Goal: Task Accomplishment & Management: Use online tool/utility

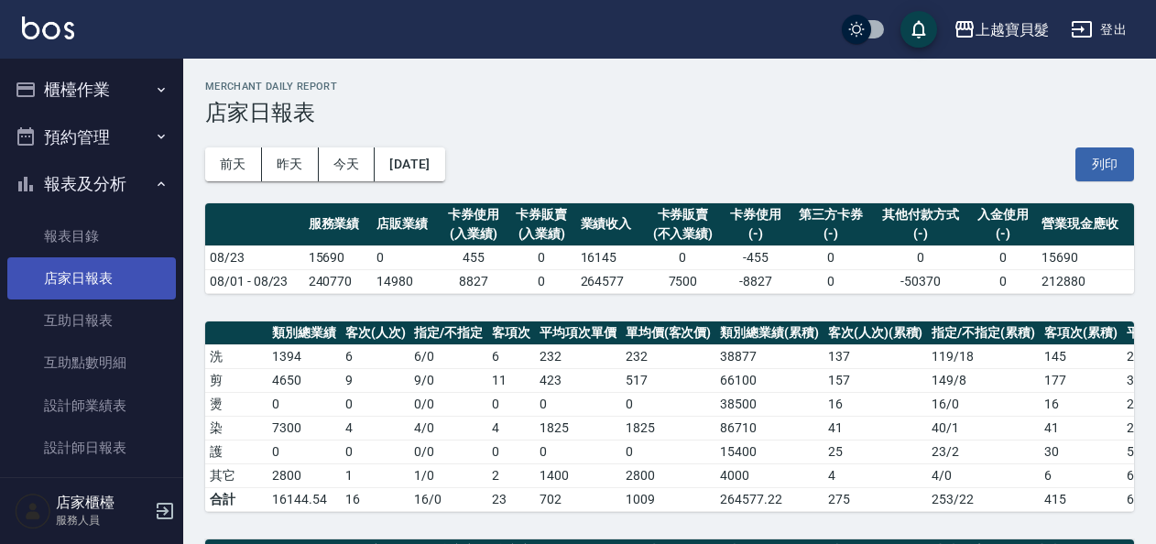
click at [80, 271] on link "店家日報表" at bounding box center [91, 278] width 169 height 42
click at [95, 76] on button "櫃檯作業" at bounding box center [91, 90] width 169 height 48
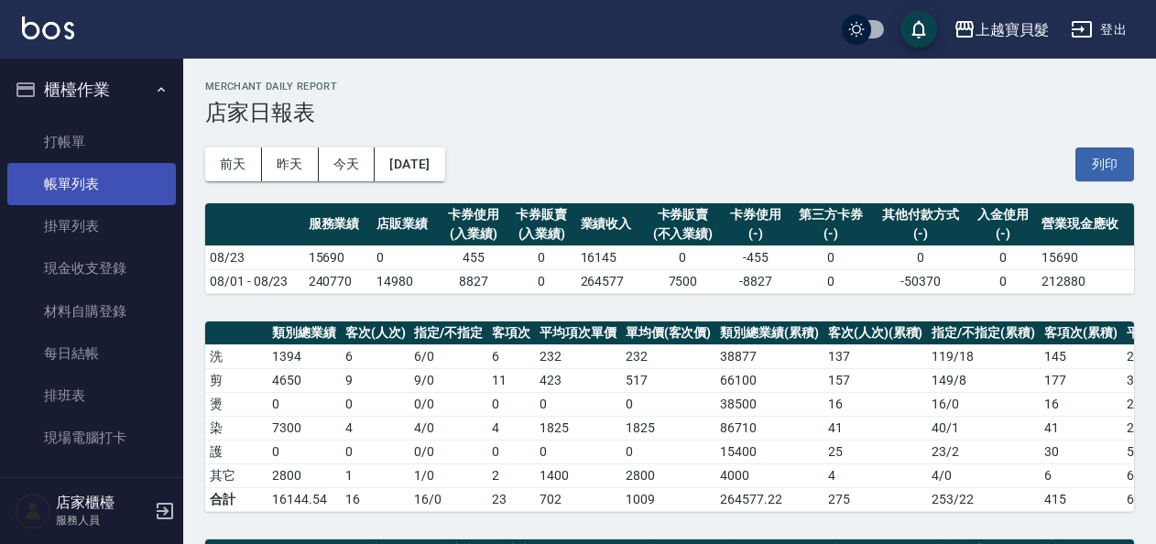
click at [78, 179] on link "帳單列表" at bounding box center [91, 184] width 169 height 42
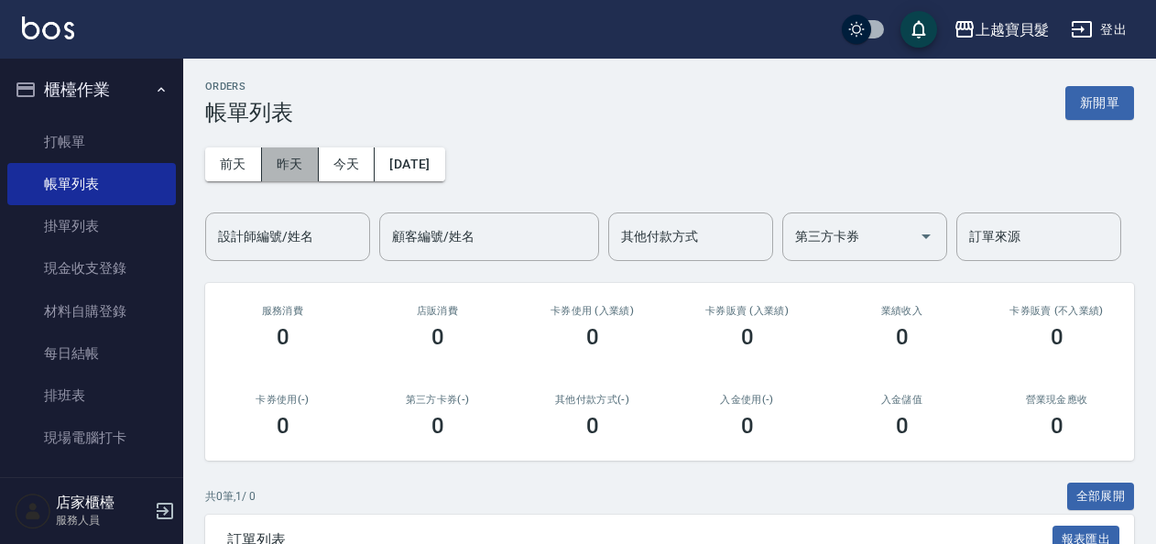
click at [287, 158] on button "昨天" at bounding box center [290, 164] width 57 height 34
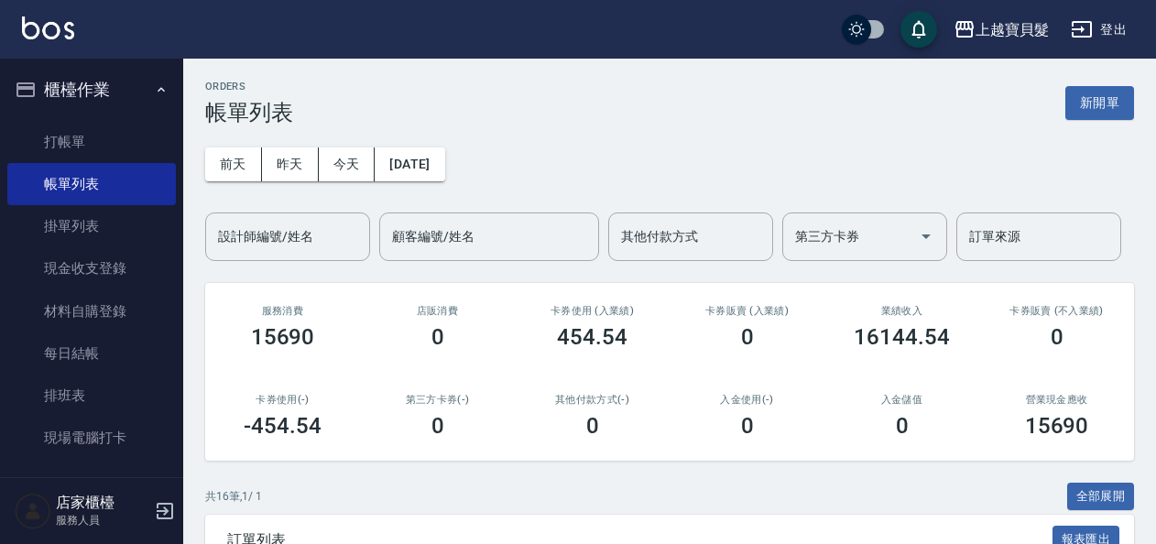
drag, startPoint x: 81, startPoint y: 135, endPoint x: 247, endPoint y: 159, distance: 168.5
click at [81, 135] on link "打帳單" at bounding box center [91, 142] width 169 height 42
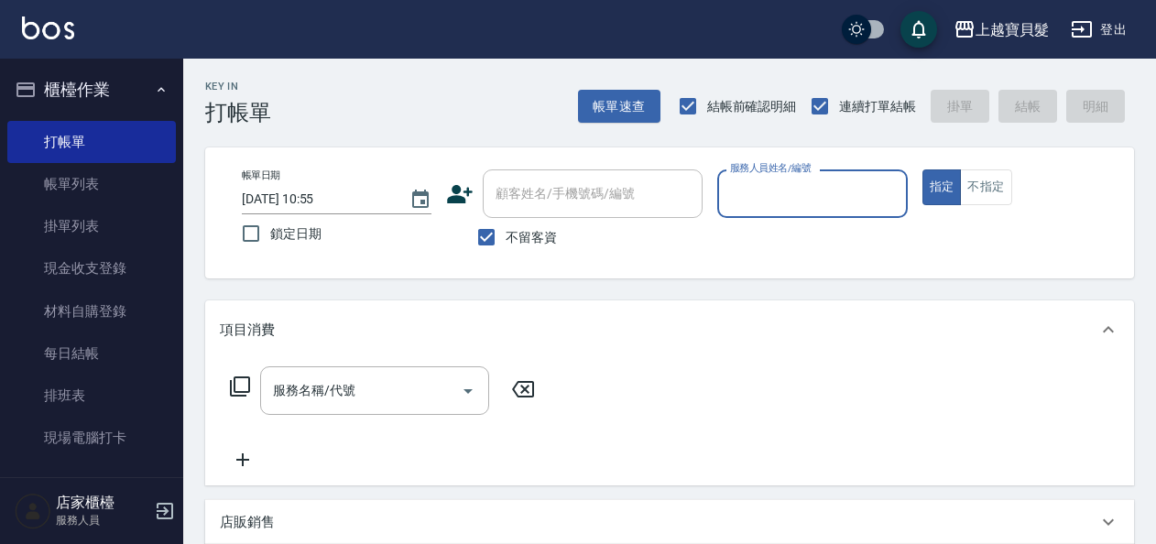
click at [796, 194] on input "服務人員姓名/編號" at bounding box center [811, 194] width 173 height 32
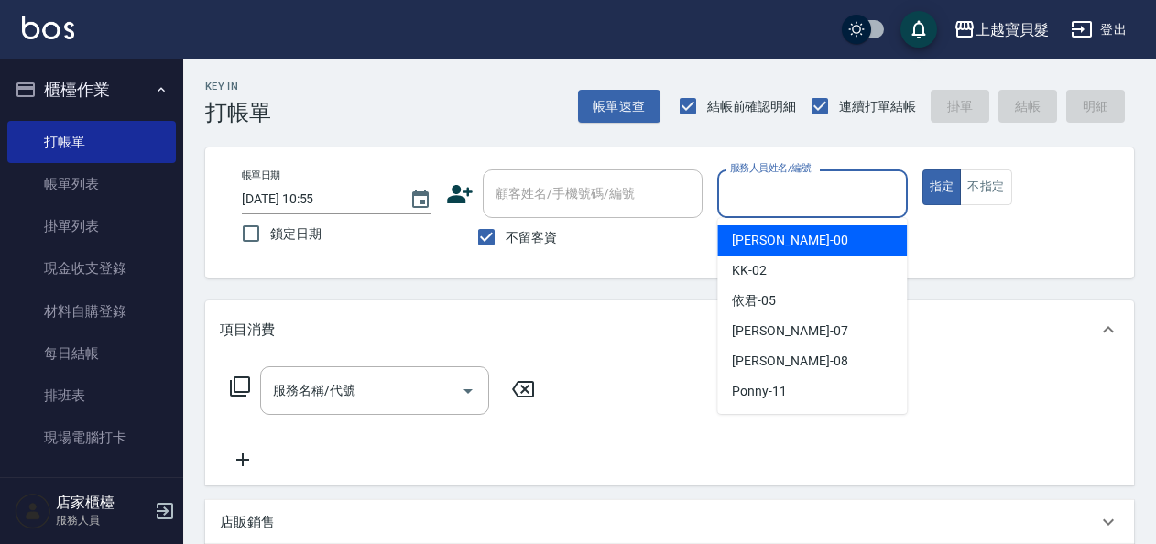
drag, startPoint x: 792, startPoint y: 245, endPoint x: 1033, endPoint y: 200, distance: 245.0
click at [792, 244] on div "小華 -00" at bounding box center [812, 240] width 190 height 30
type input "小華-00"
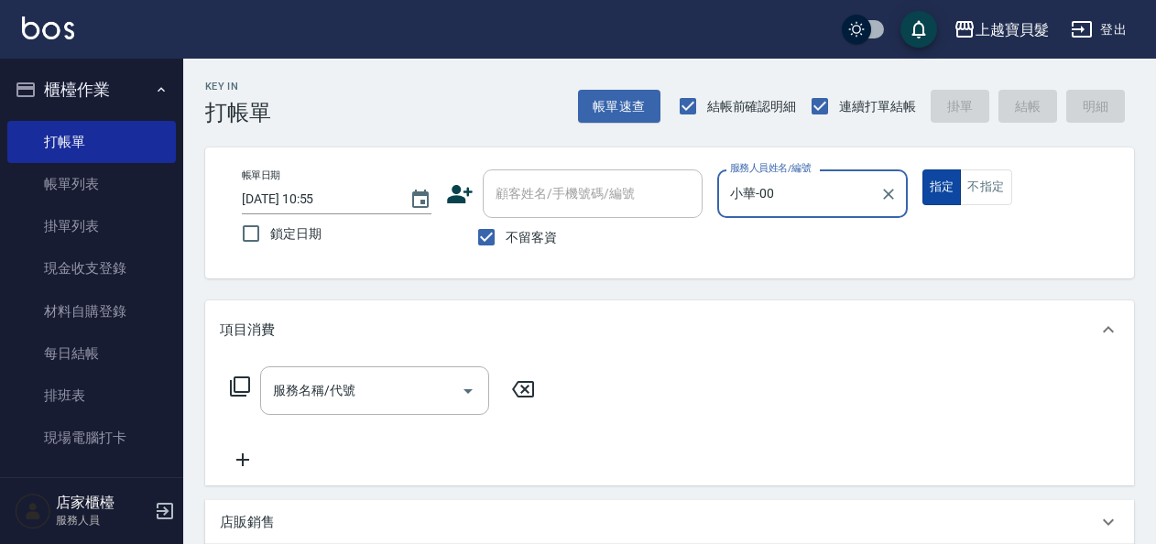
click at [995, 192] on button "不指定" at bounding box center [985, 187] width 51 height 36
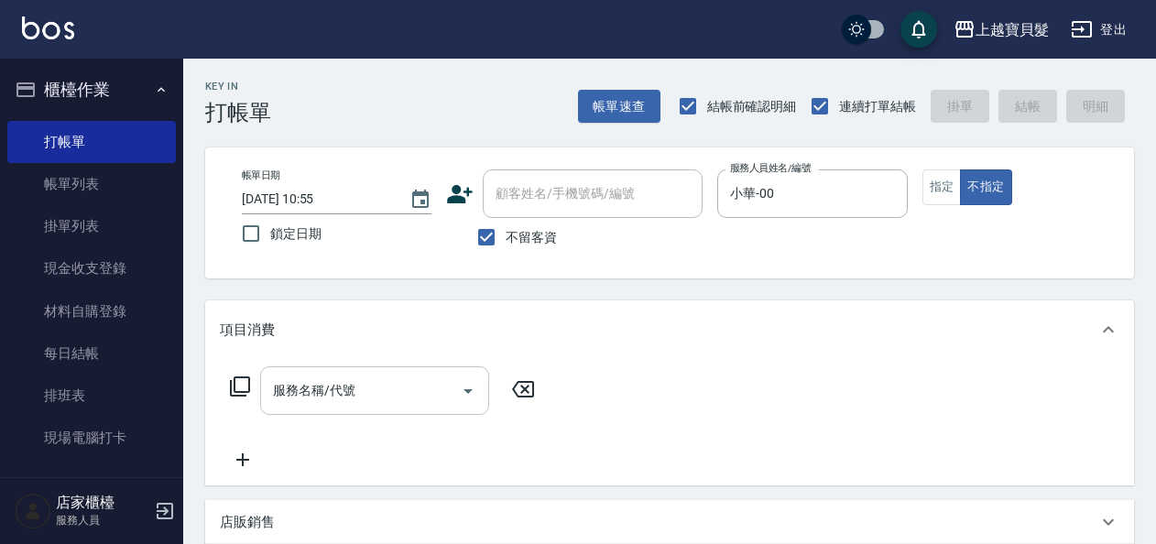
click at [377, 390] on input "服務名稱/代號" at bounding box center [360, 391] width 185 height 32
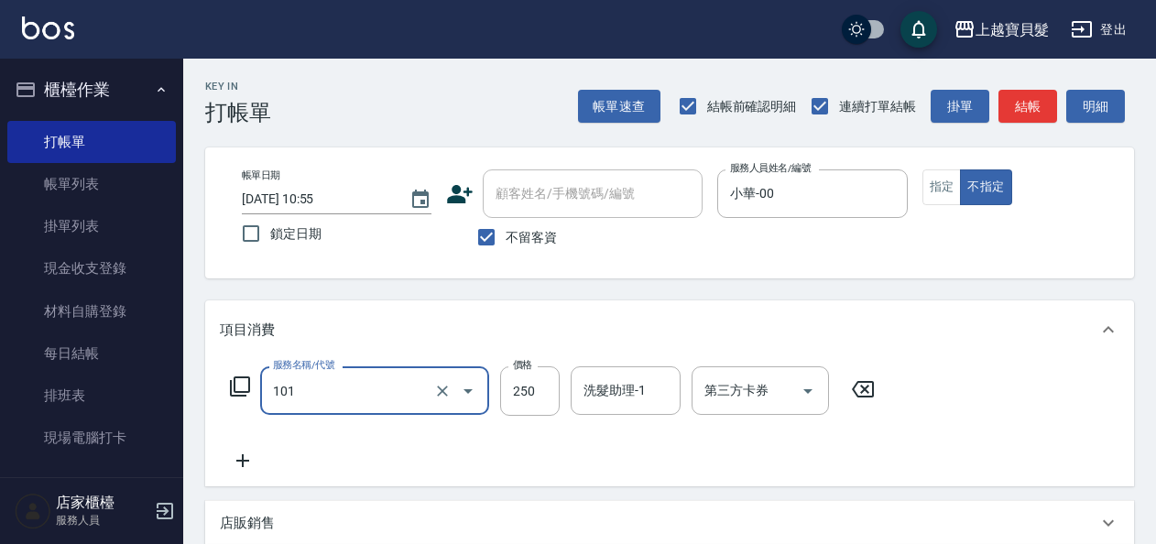
type input "洗髮(101)"
click at [258, 460] on icon at bounding box center [243, 461] width 46 height 22
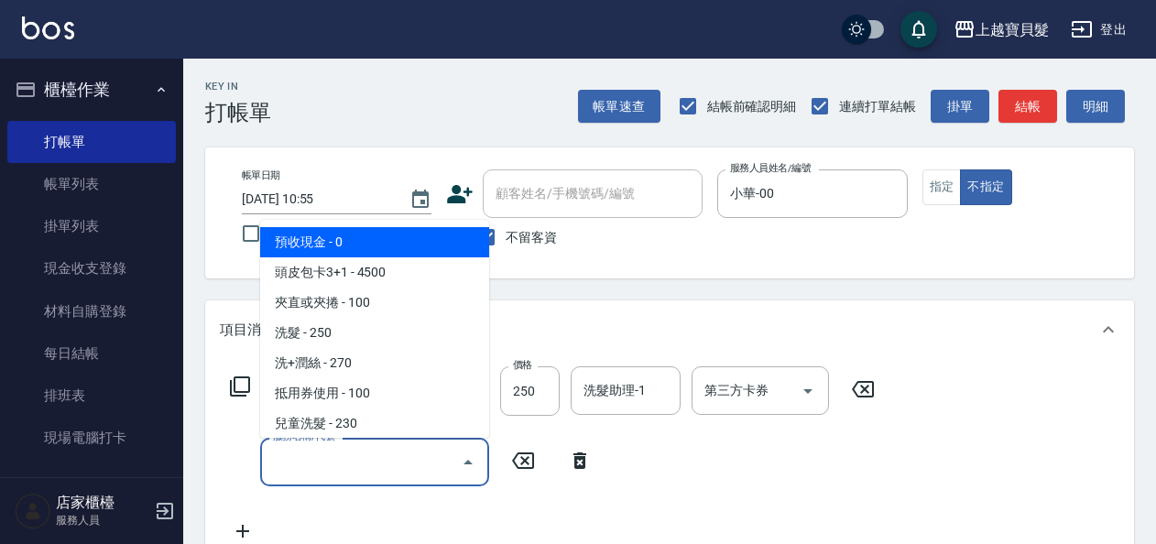
click at [295, 460] on input "服務名稱/代號" at bounding box center [360, 462] width 185 height 32
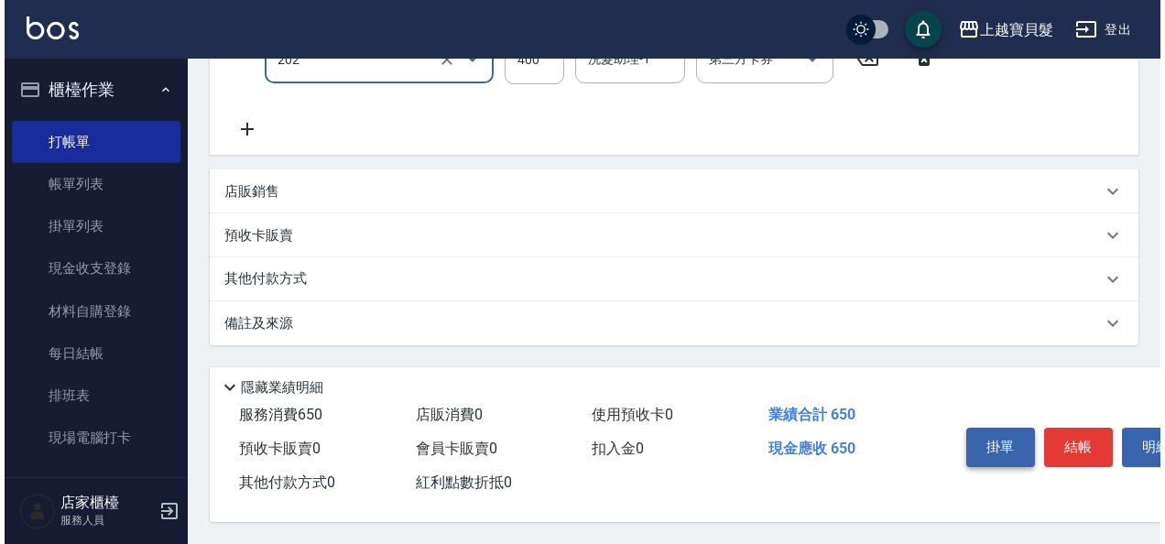
scroll to position [409, 0]
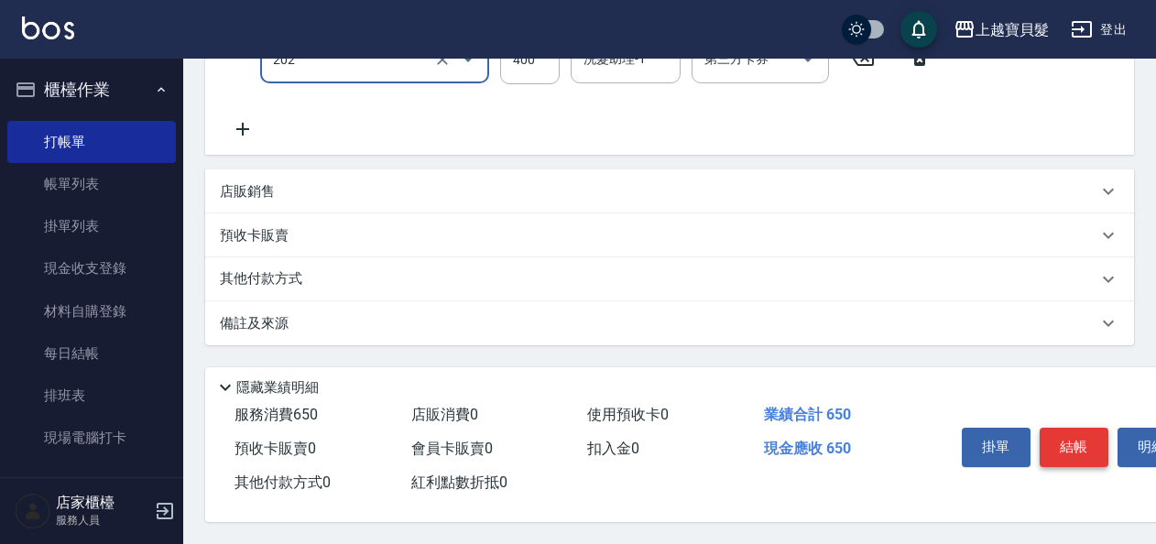
type input "剪髮(202)"
click at [1053, 430] on button "結帳" at bounding box center [1074, 447] width 69 height 38
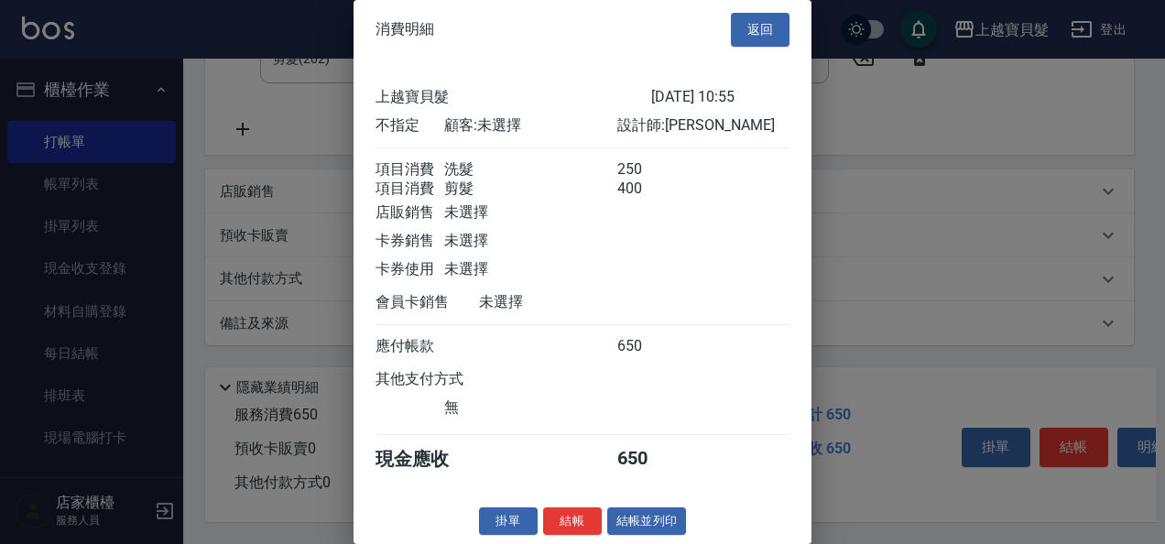
scroll to position [26, 0]
click at [631, 517] on button "結帳並列印" at bounding box center [647, 521] width 80 height 28
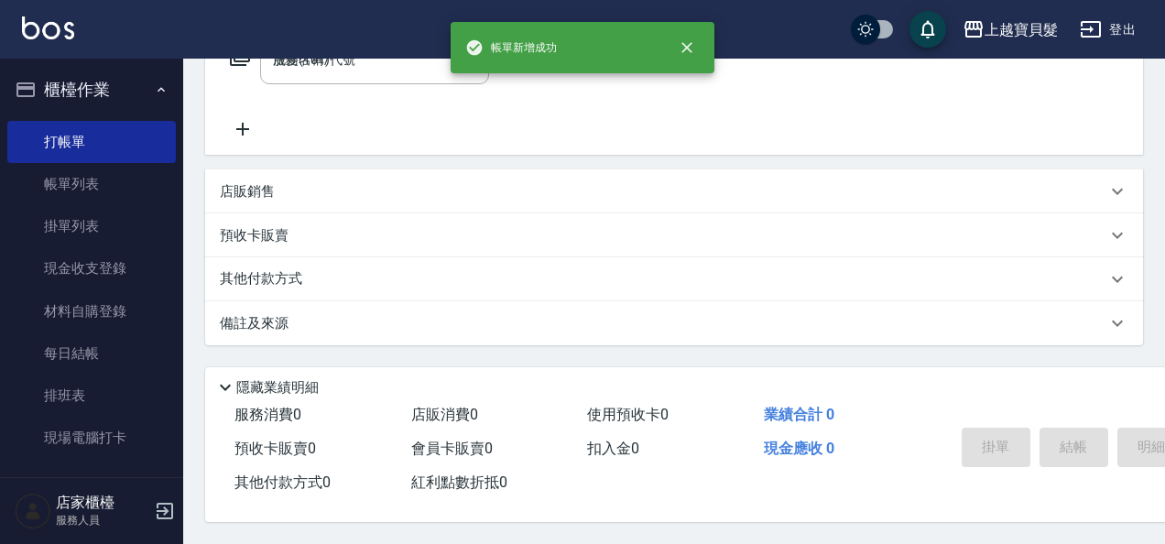
type input "[DATE] 10:56"
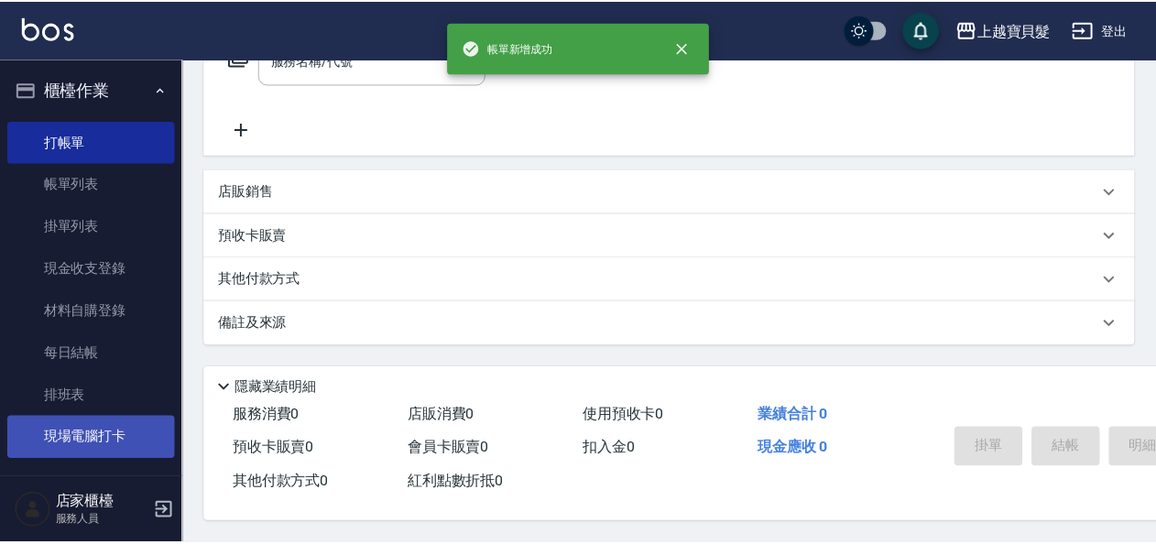
scroll to position [0, 0]
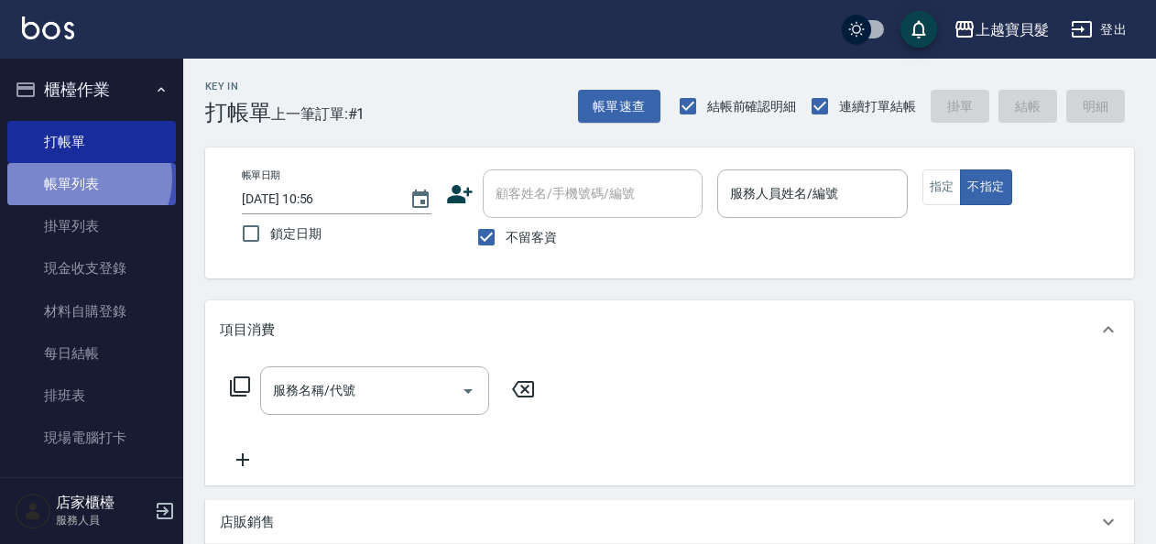
click at [86, 179] on link "帳單列表" at bounding box center [91, 184] width 169 height 42
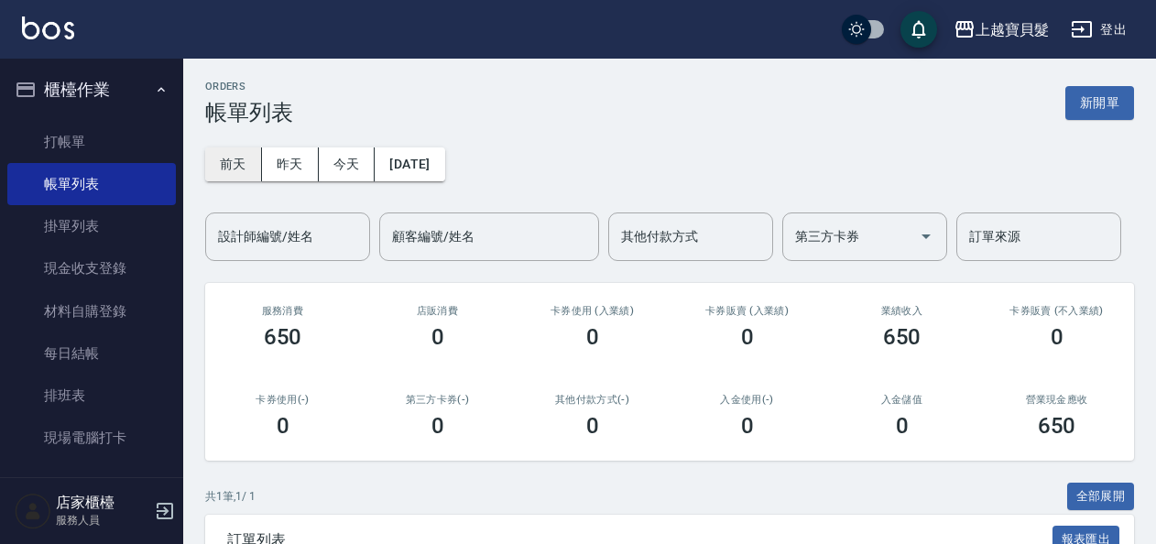
click at [232, 169] on button "前天" at bounding box center [233, 164] width 57 height 34
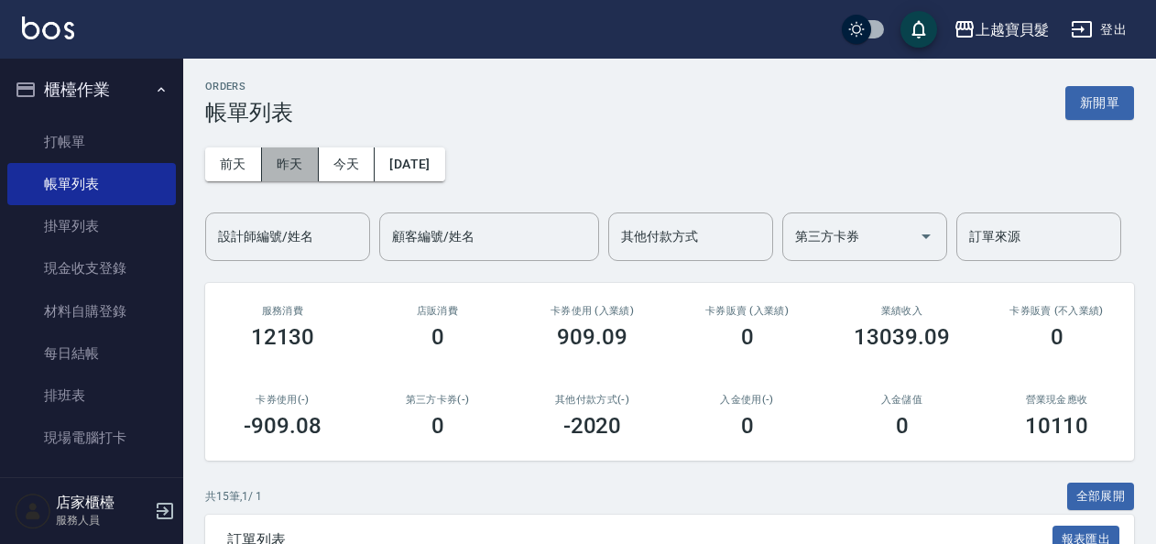
click at [302, 161] on button "昨天" at bounding box center [290, 164] width 57 height 34
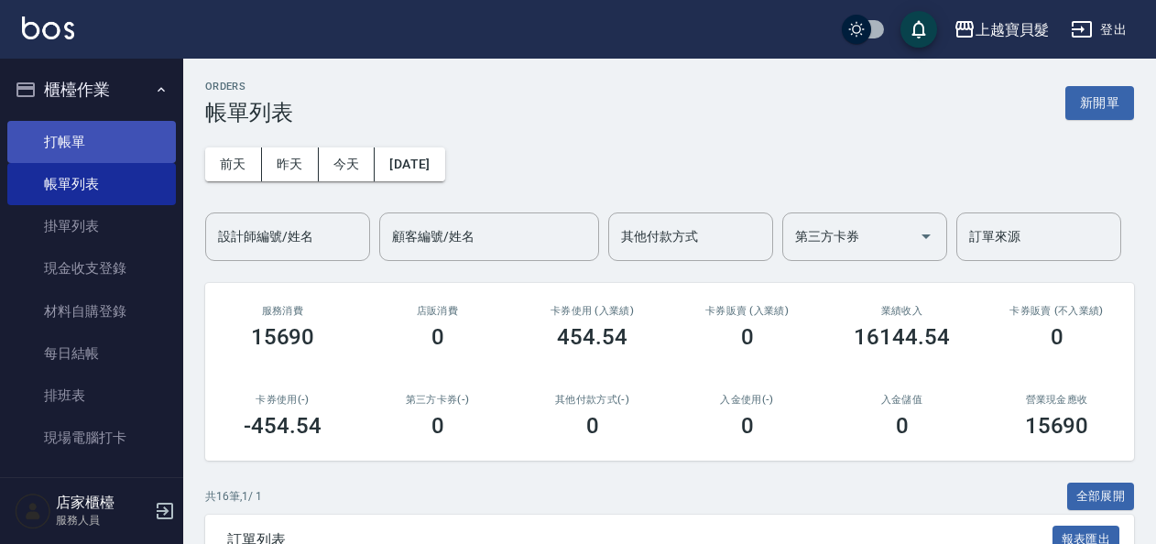
click at [91, 146] on link "打帳單" at bounding box center [91, 142] width 169 height 42
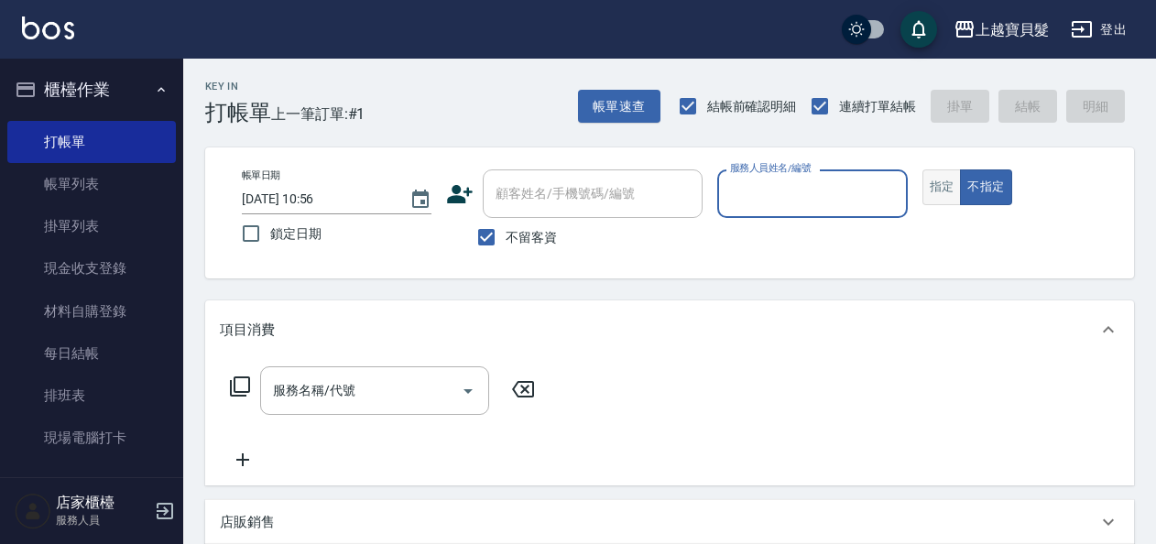
click at [942, 186] on button "指定" at bounding box center [941, 187] width 39 height 36
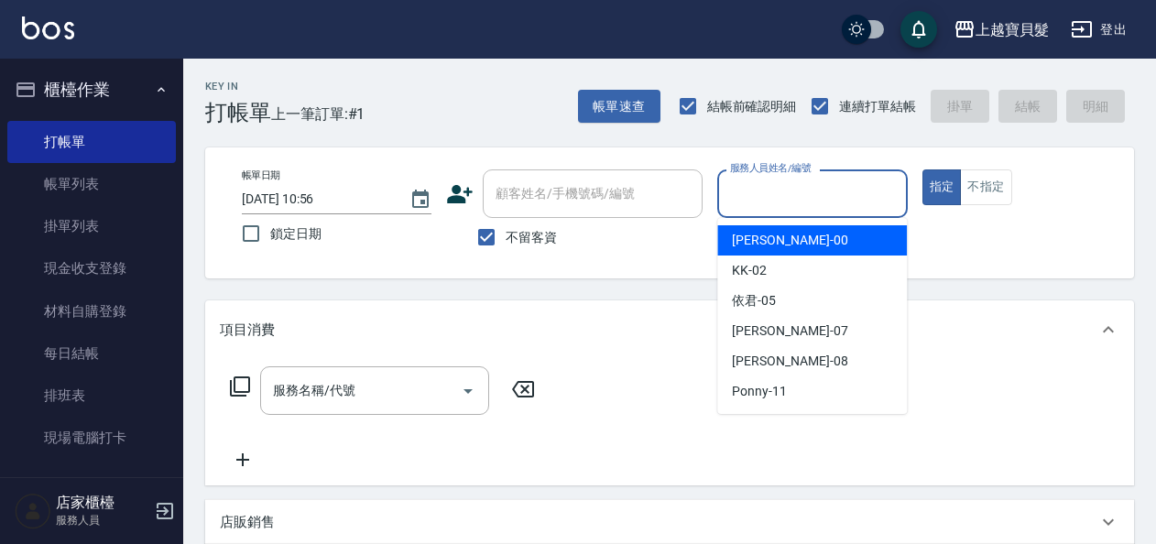
click at [757, 194] on input "服務人員姓名/編號" at bounding box center [811, 194] width 173 height 32
click at [759, 234] on span "小華 -00" at bounding box center [789, 240] width 115 height 19
type input "小華-00"
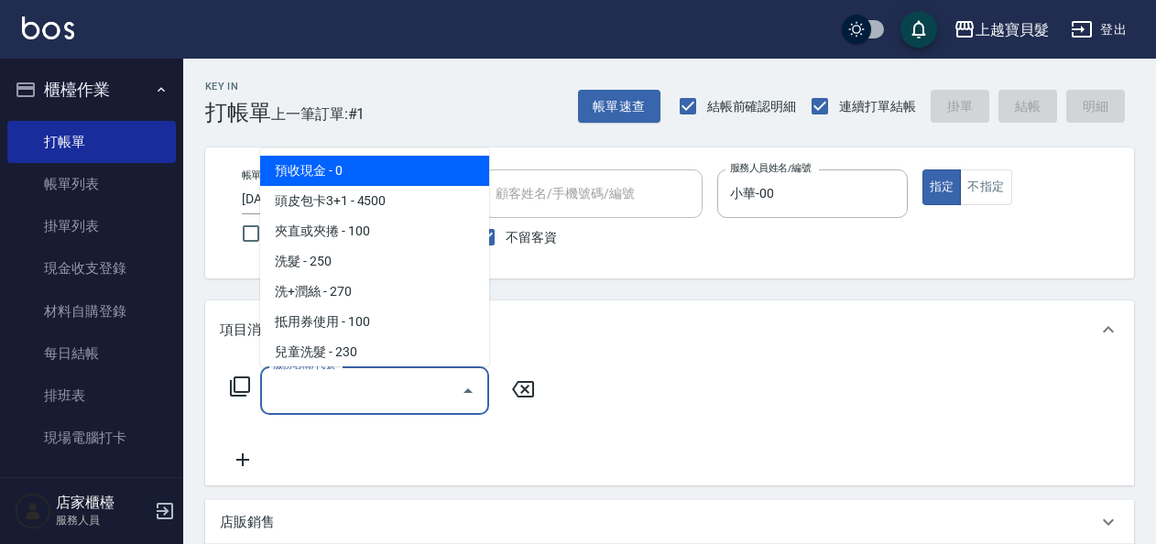
click at [366, 401] on input "服務名稱/代號" at bounding box center [360, 391] width 185 height 32
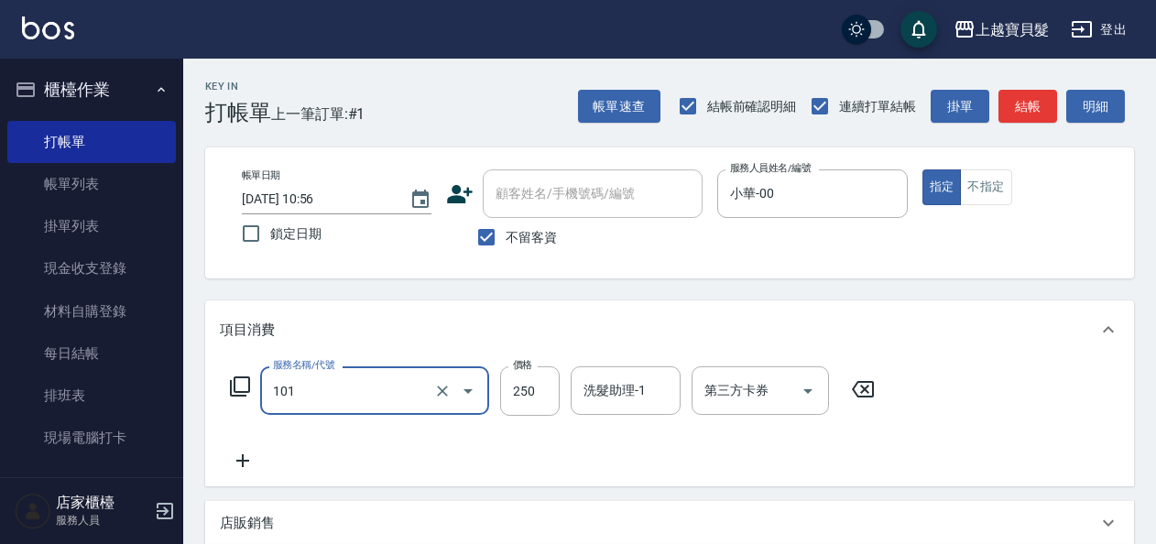
type input "洗髮(101)"
click at [235, 460] on icon at bounding box center [243, 461] width 46 height 22
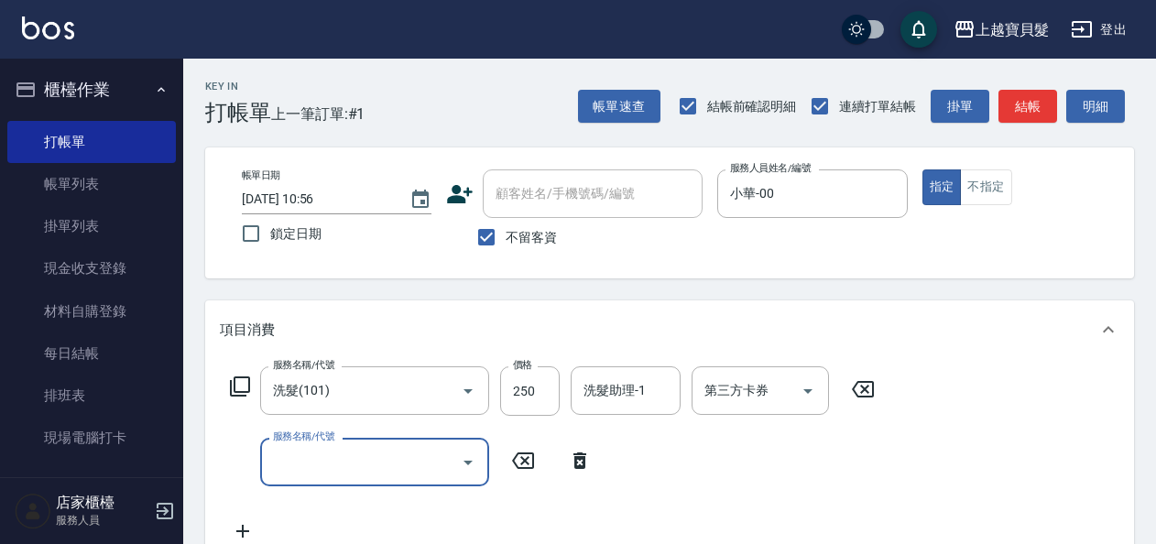
click at [290, 465] on input "服務名稱/代號" at bounding box center [360, 462] width 185 height 32
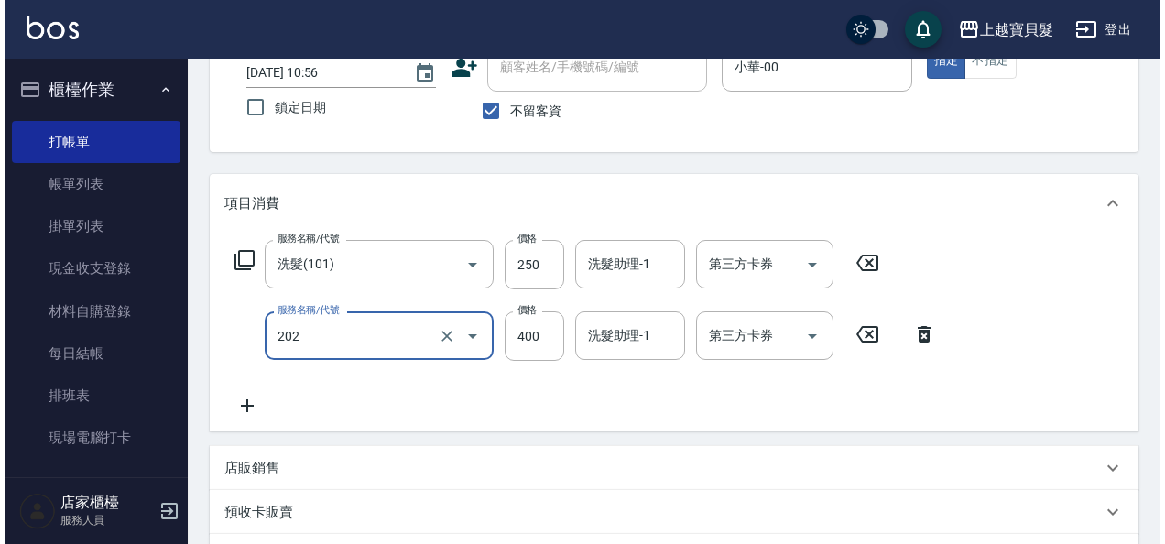
scroll to position [409, 0]
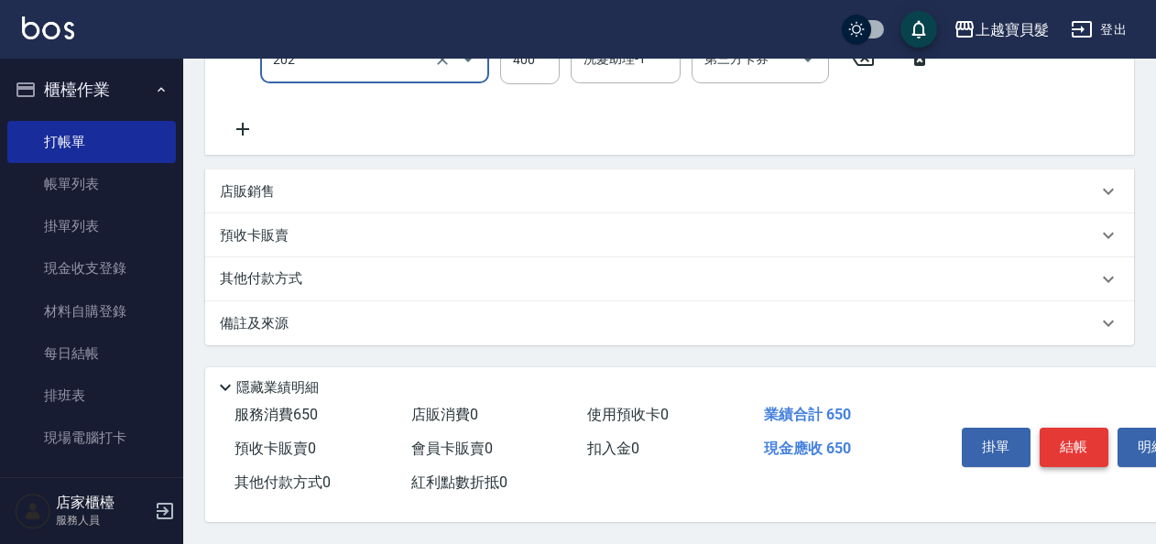
type input "剪髮(202)"
click at [1069, 428] on button "結帳" at bounding box center [1074, 447] width 69 height 38
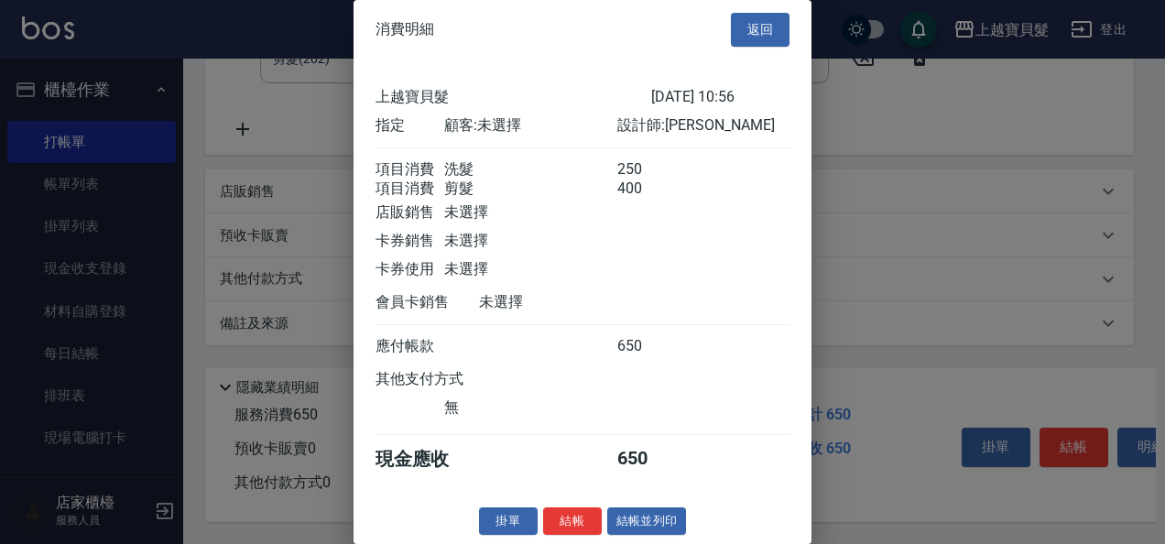
scroll to position [26, 0]
click at [633, 513] on button "結帳並列印" at bounding box center [647, 521] width 80 height 28
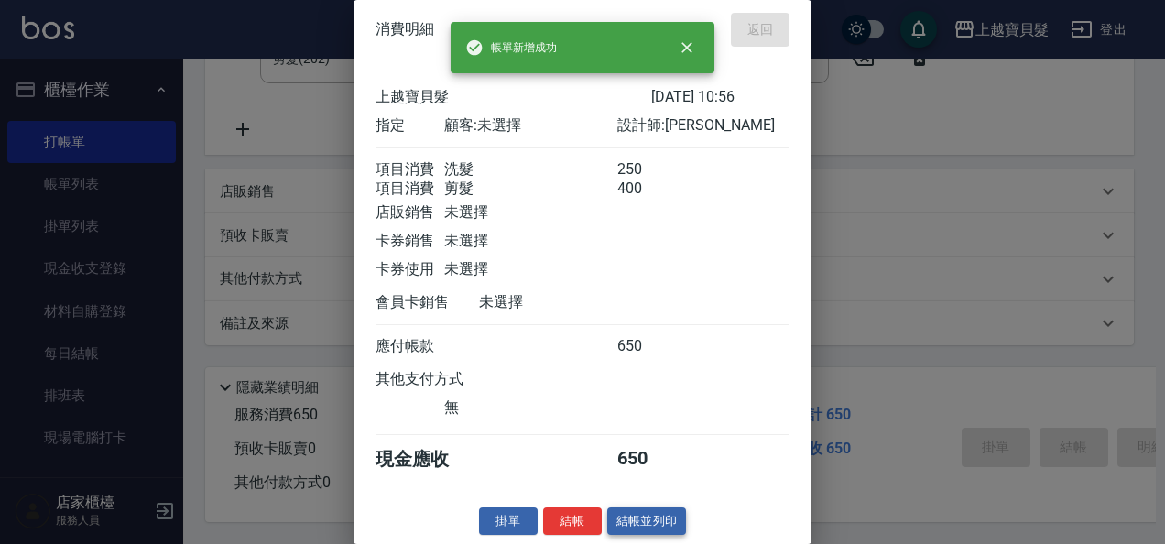
type input "[DATE] 10:57"
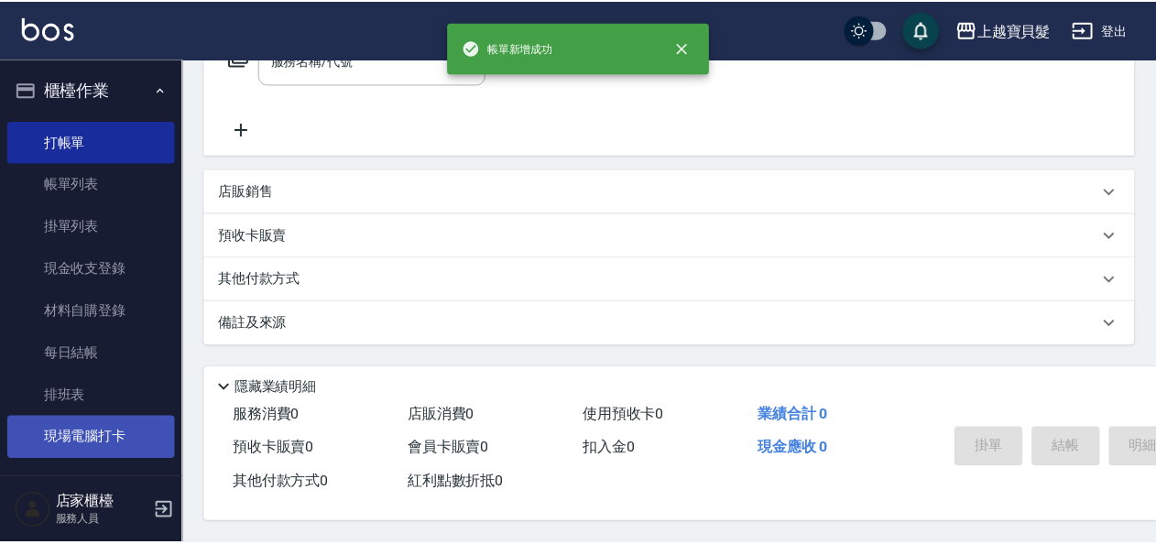
scroll to position [0, 0]
